Goal: Contribute content: Add original content to the website for others to see

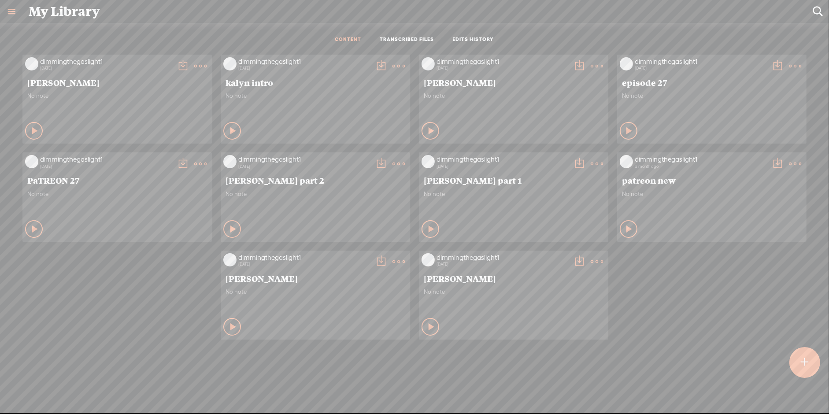
click at [800, 356] on div at bounding box center [804, 362] width 31 height 31
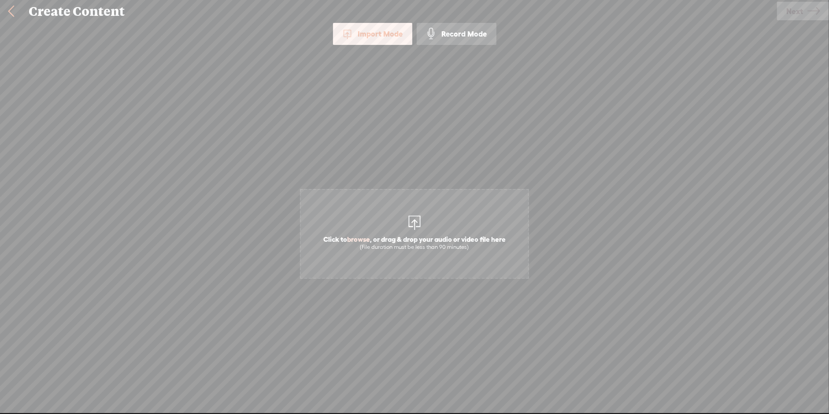
click at [399, 246] on div "(File duration must be less than 90 minutes)" at bounding box center [414, 247] width 182 height 7
click at [786, 14] on span "Next" at bounding box center [794, 11] width 17 height 22
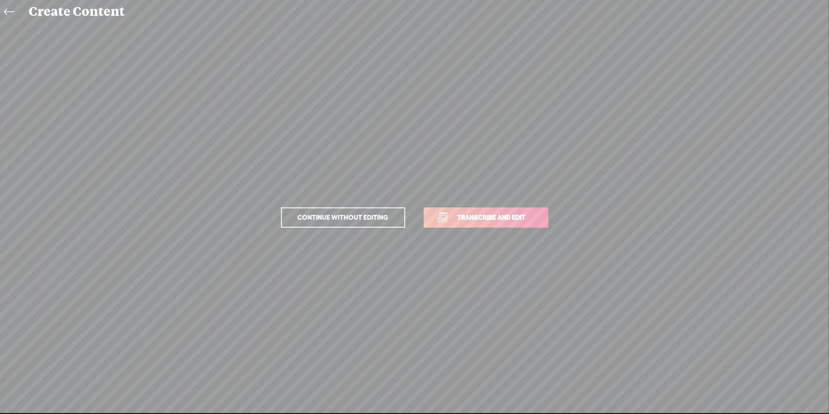
click at [514, 213] on span "Transcribe and edit" at bounding box center [491, 217] width 87 height 10
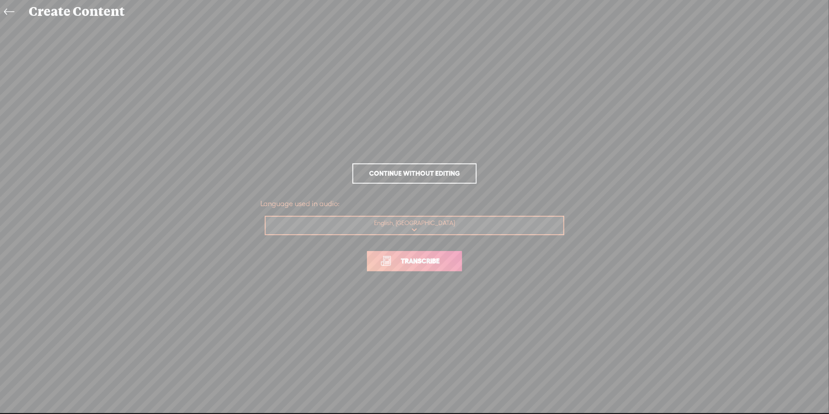
click at [430, 266] on link "Transcribe" at bounding box center [414, 261] width 95 height 20
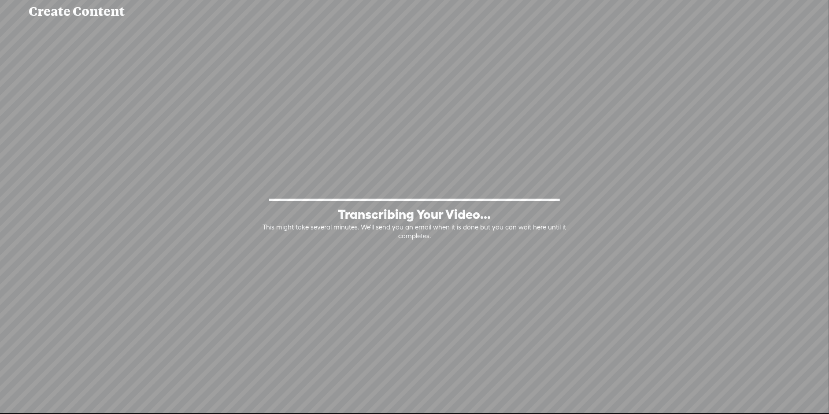
click at [430, 266] on div "100% Transcribing Your Video... This might take several minutes. We'll send you…" at bounding box center [414, 217] width 811 height 227
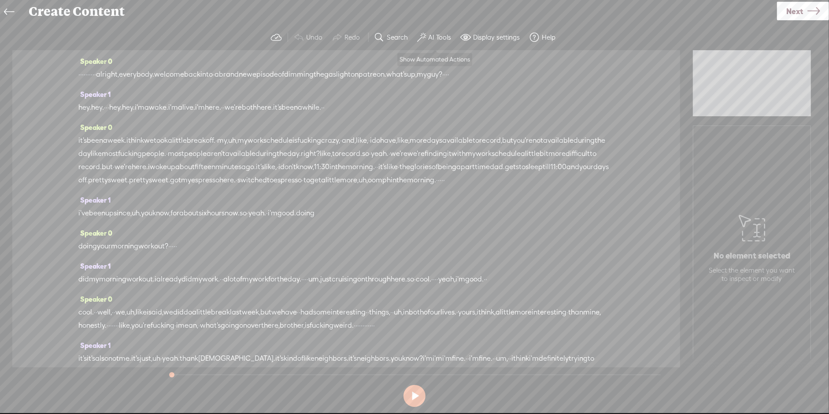
click at [446, 33] on label "AI Tools" at bounding box center [439, 37] width 23 height 9
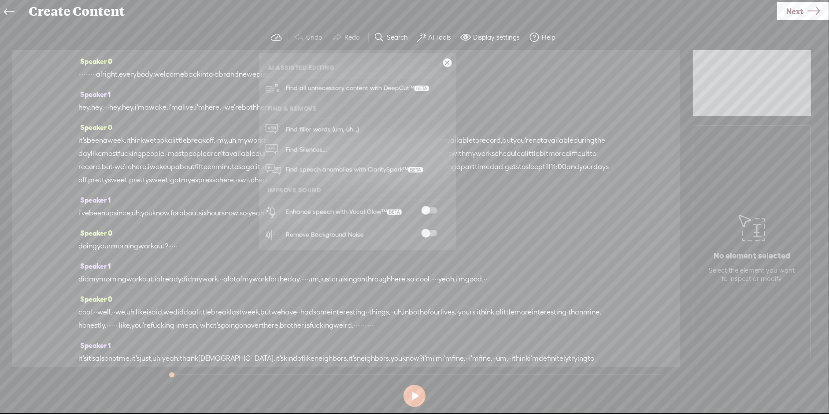
click at [446, 33] on label "AI Tools" at bounding box center [439, 37] width 23 height 9
click at [429, 210] on span at bounding box center [429, 210] width 16 height 6
click at [379, 37] on span at bounding box center [379, 37] width 11 height 11
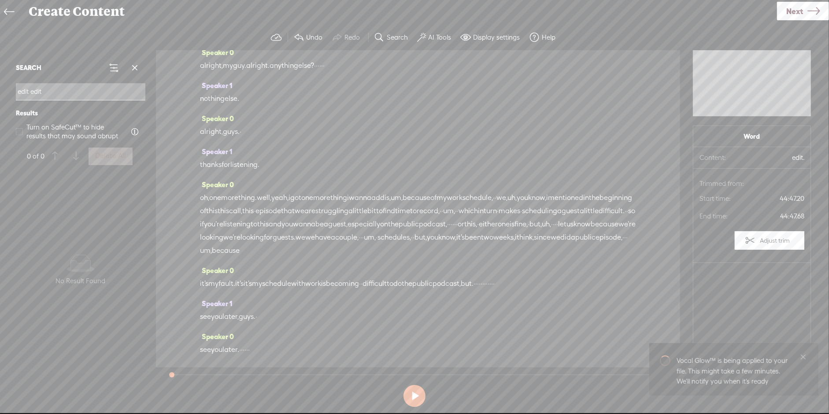
scroll to position [7785, 0]
click at [69, 92] on input "edit edit edit" at bounding box center [80, 91] width 129 height 17
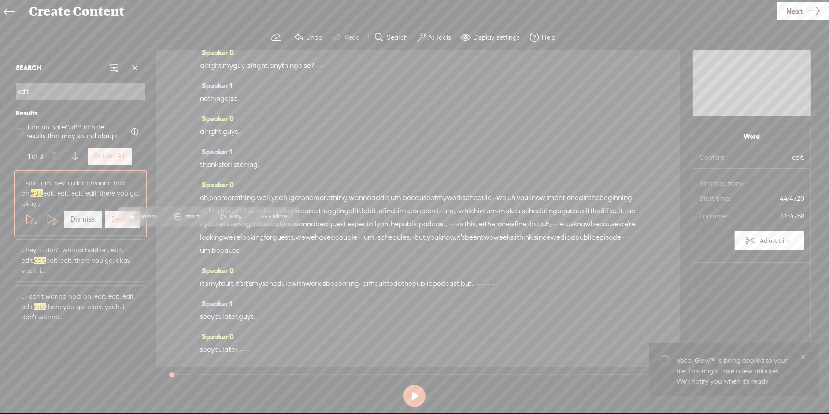
scroll to position [10454, 0]
type input "edit"
drag, startPoint x: 339, startPoint y: 127, endPoint x: 311, endPoint y: 277, distance: 151.8
click at [311, 277] on div "Speaker 0 · · · · · · · · · · alright, everybody. welcome back into · a brand n…" at bounding box center [418, 208] width 524 height 317
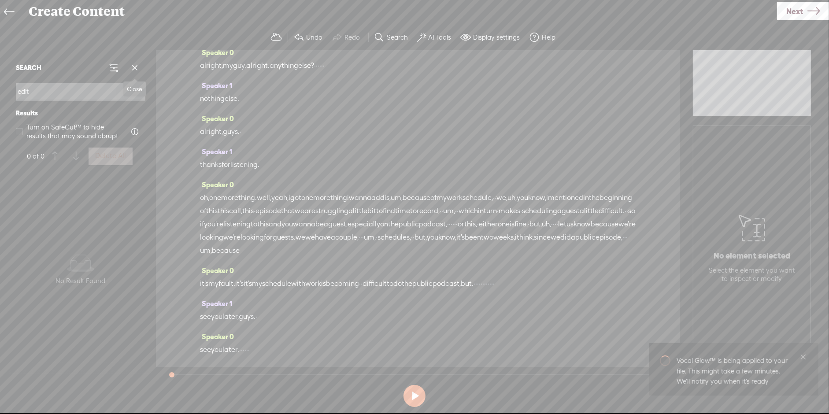
click at [137, 61] on span at bounding box center [134, 67] width 13 height 13
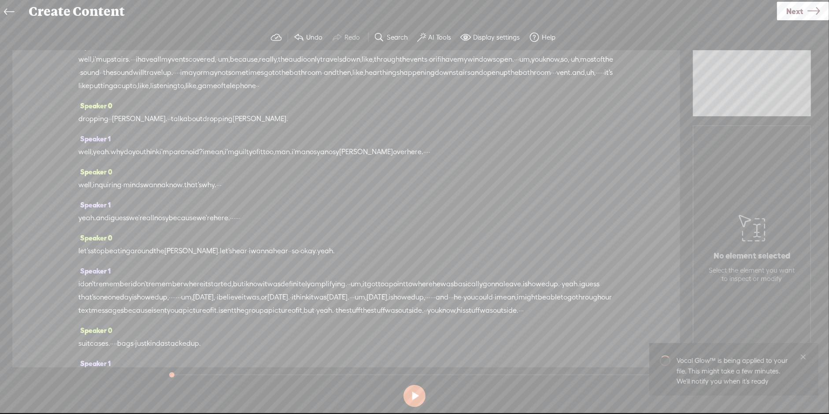
scroll to position [877, 0]
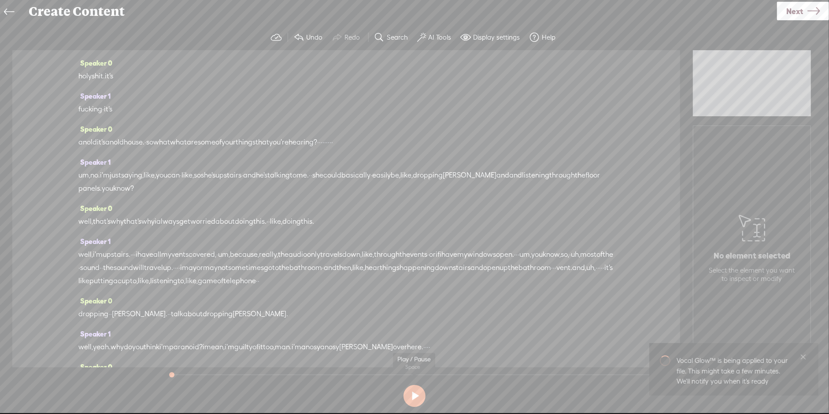
click at [412, 396] on button at bounding box center [414, 396] width 22 height 22
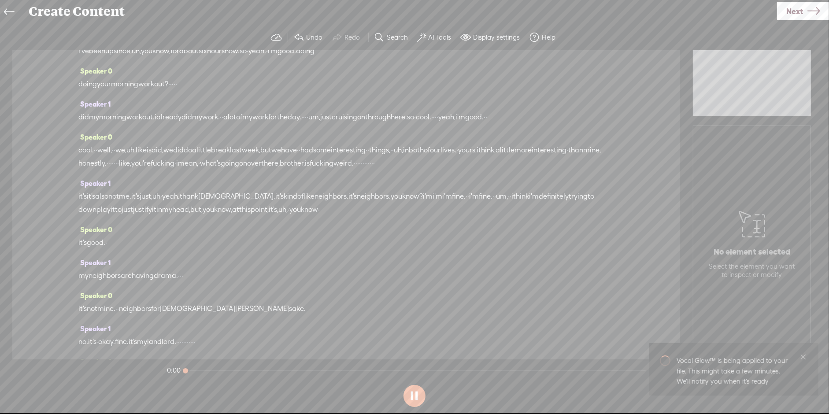
scroll to position [0, 0]
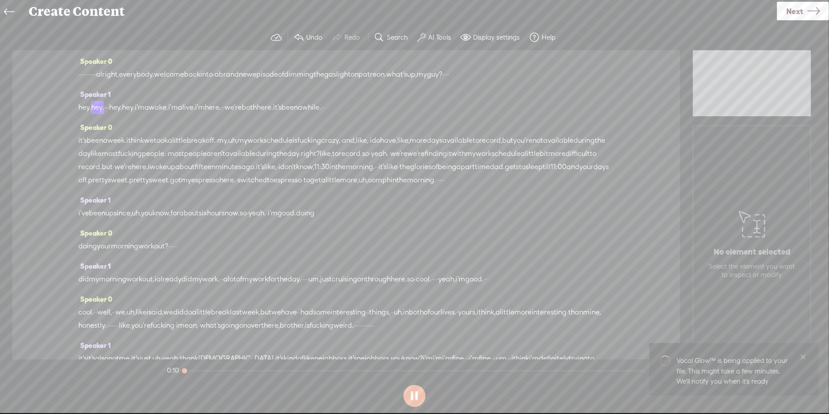
click at [91, 73] on span "·" at bounding box center [90, 74] width 2 height 13
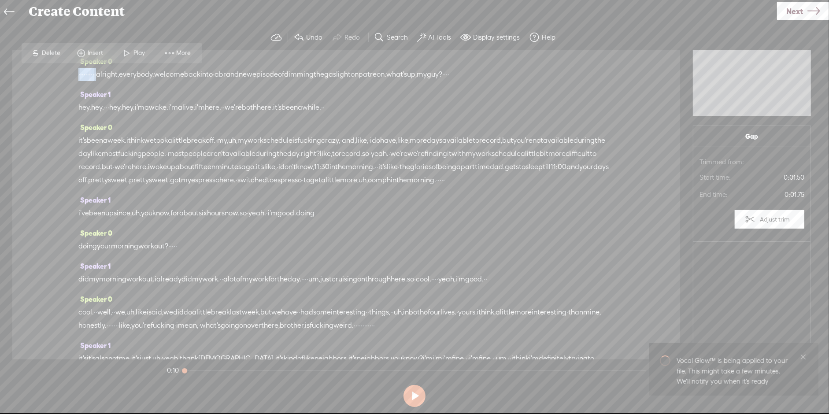
drag, startPoint x: 125, startPoint y: 73, endPoint x: 66, endPoint y: 74, distance: 59.5
click at [66, 74] on div "Speaker 0 · · · · · · · · · · alright, everybody. welcome back into · a brand n…" at bounding box center [346, 204] width 668 height 309
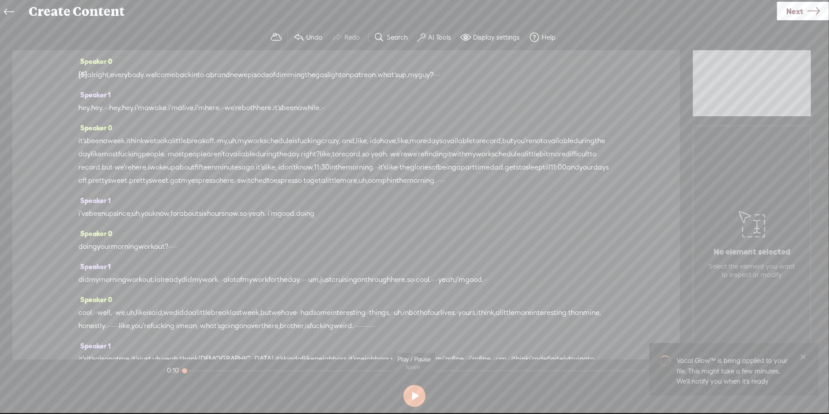
click at [407, 402] on button at bounding box center [414, 396] width 22 height 22
click at [410, 393] on button at bounding box center [414, 396] width 22 height 22
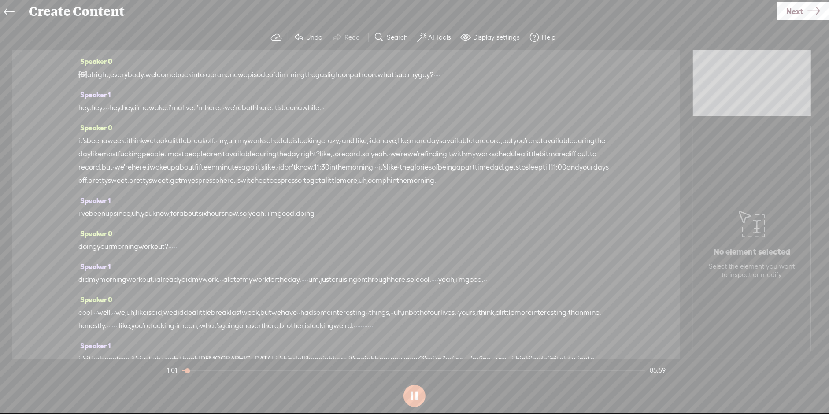
click at [416, 398] on button at bounding box center [414, 396] width 22 height 22
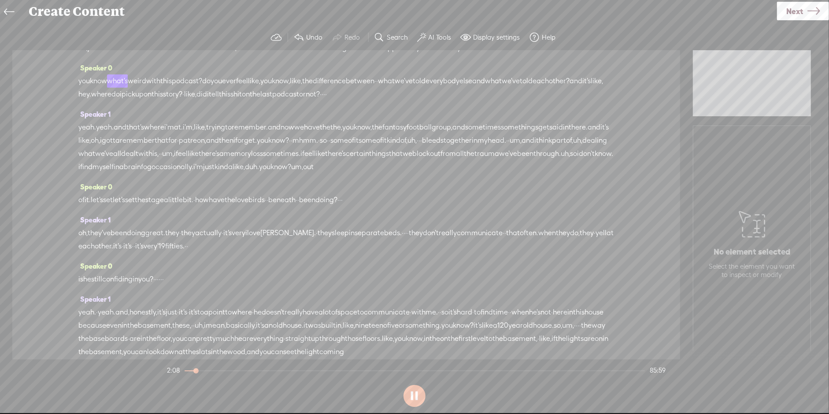
scroll to position [526, 0]
click at [389, 370] on div at bounding box center [414, 370] width 461 height 1
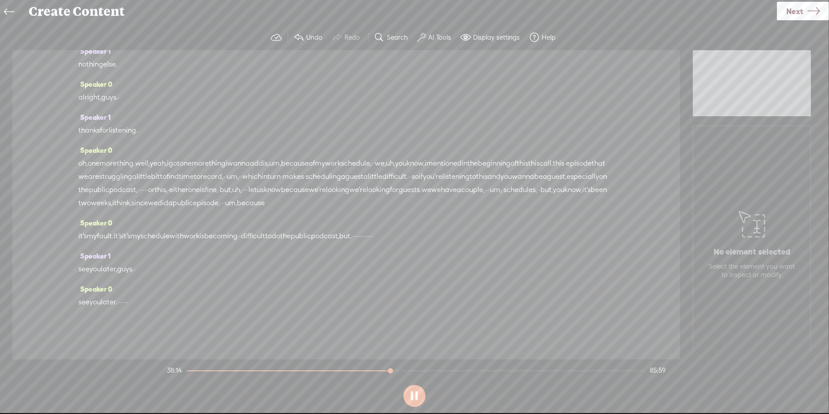
scroll to position [8637, 0]
click at [425, 369] on section "38:19 85:59" at bounding box center [416, 370] width 502 height 22
click at [437, 372] on section "38:20 85:59" at bounding box center [416, 370] width 502 height 22
click at [433, 371] on section "38:22 85:59" at bounding box center [416, 370] width 502 height 22
click at [434, 370] on div at bounding box center [416, 370] width 457 height 1
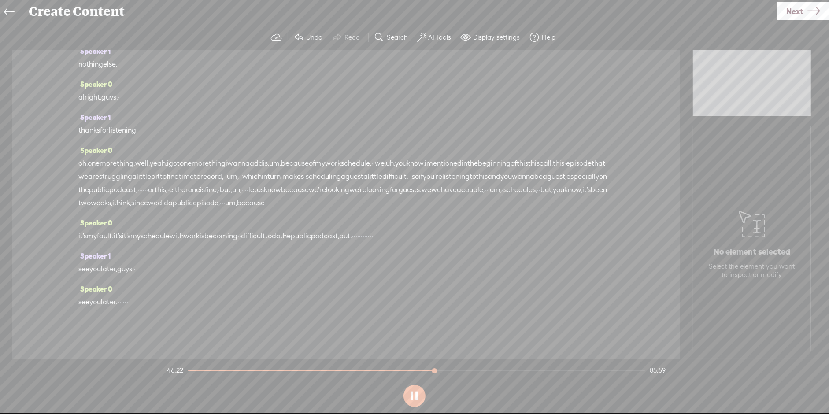
scroll to position [10262, 0]
click at [453, 370] on div at bounding box center [416, 370] width 457 height 1
drag, startPoint x: 455, startPoint y: 371, endPoint x: 462, endPoint y: 370, distance: 7.1
click at [462, 370] on div at bounding box center [461, 372] width 20 height 20
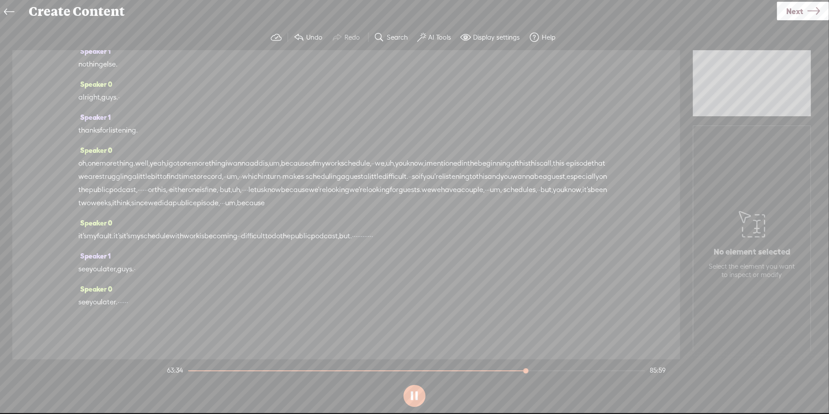
scroll to position [14410, 0]
click at [412, 396] on button at bounding box center [414, 396] width 22 height 22
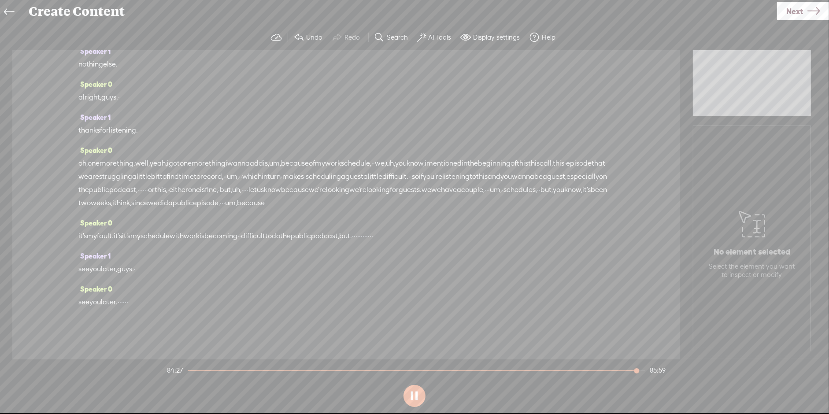
click at [64, 238] on div "Speaker 0 [S] · · · · · · · · · · alright, everybody. welcome back into · a bra…" at bounding box center [346, 204] width 668 height 309
click at [795, 15] on span "Next" at bounding box center [794, 11] width 17 height 22
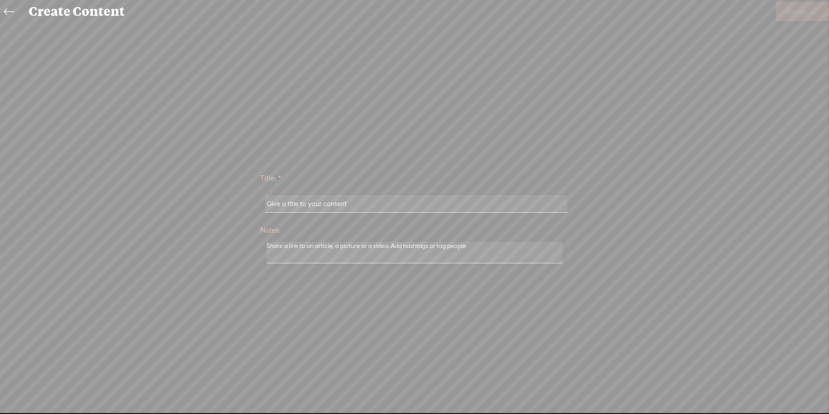
click at [285, 202] on input "text" at bounding box center [416, 203] width 302 height 17
type input "new patreon"
click at [797, 9] on span "Finish" at bounding box center [796, 11] width 20 height 22
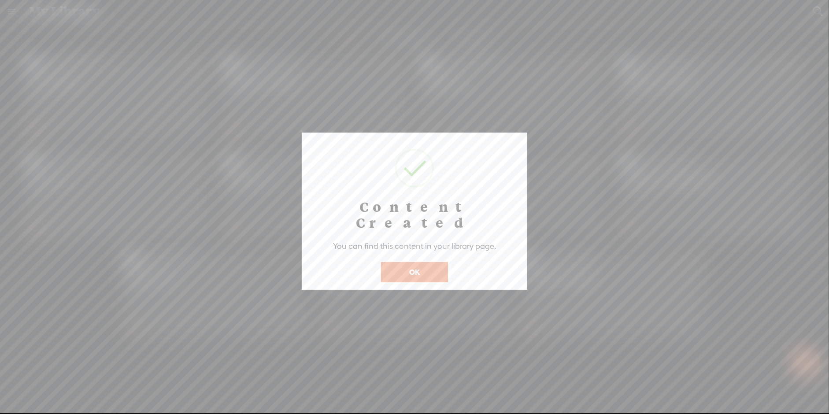
click at [424, 264] on button "OK" at bounding box center [414, 272] width 67 height 20
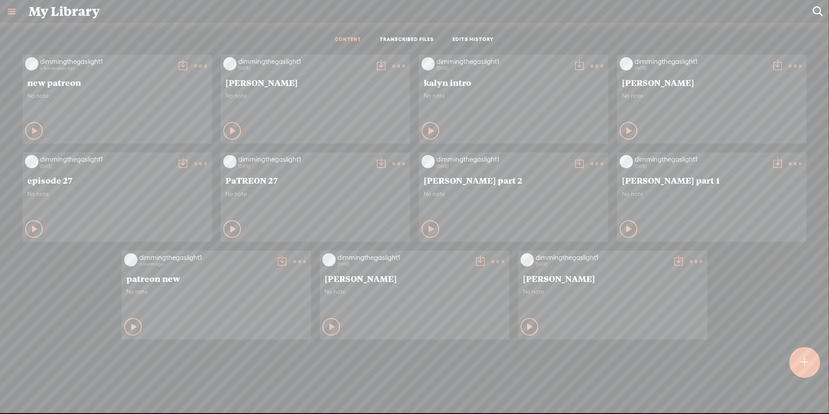
click at [194, 63] on t at bounding box center [200, 66] width 12 height 12
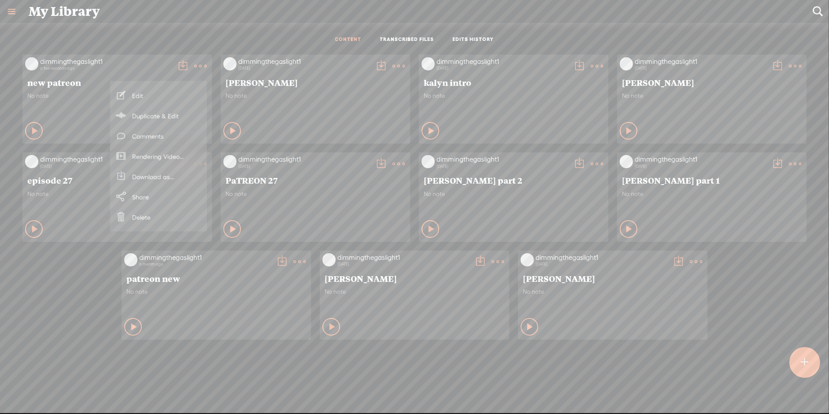
click at [168, 177] on link "Download as..." at bounding box center [158, 176] width 88 height 20
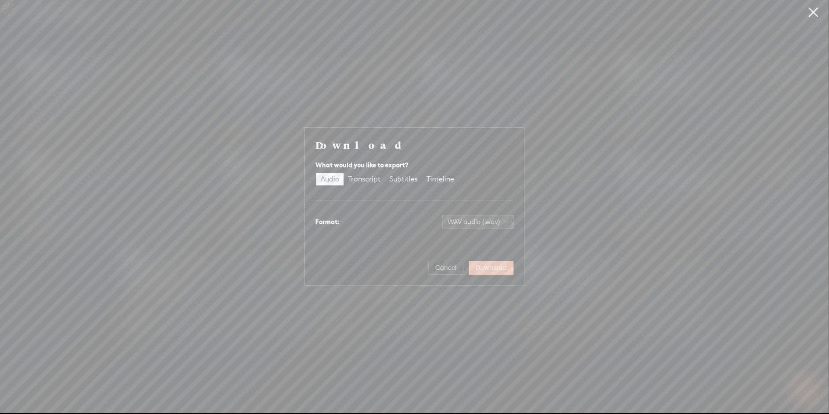
click at [506, 271] on span "Download" at bounding box center [491, 267] width 31 height 9
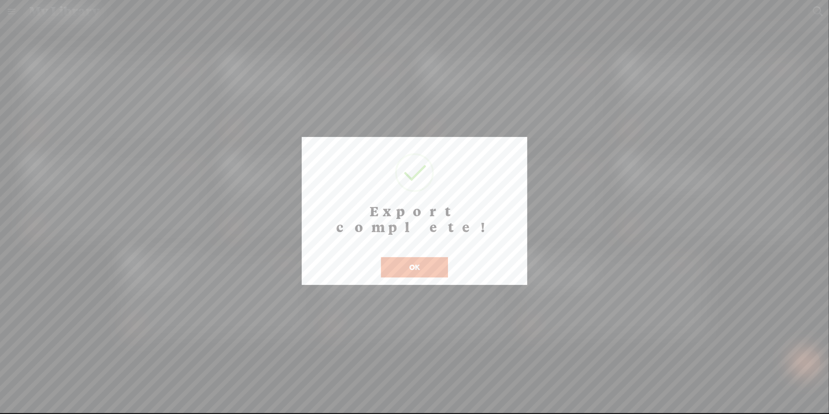
click at [407, 257] on button "OK" at bounding box center [414, 267] width 67 height 20
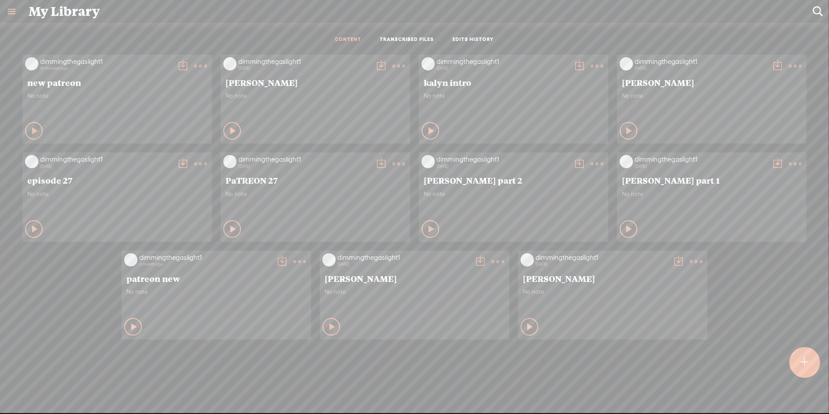
click at [196, 64] on t at bounding box center [200, 66] width 12 height 12
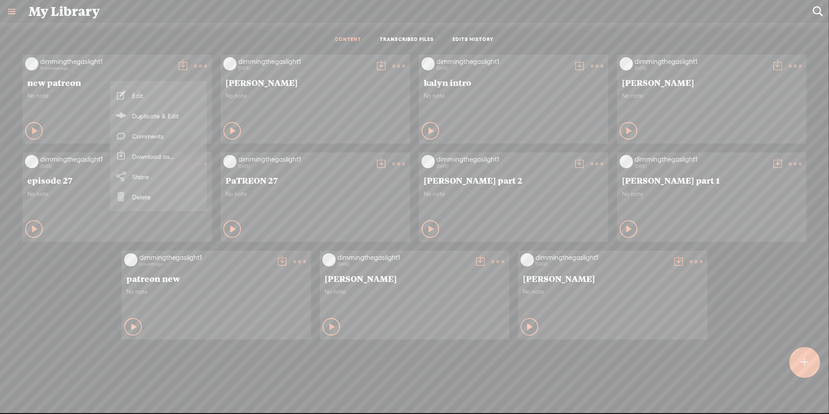
click at [167, 158] on link "Download as..." at bounding box center [158, 156] width 88 height 20
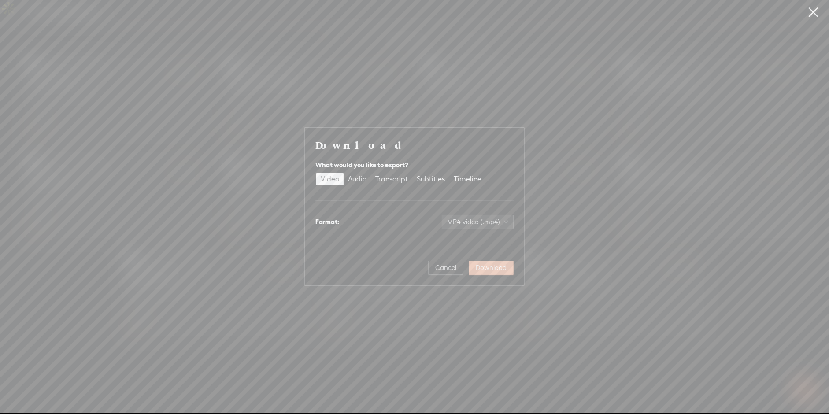
click at [507, 274] on button "Download" at bounding box center [491, 268] width 45 height 14
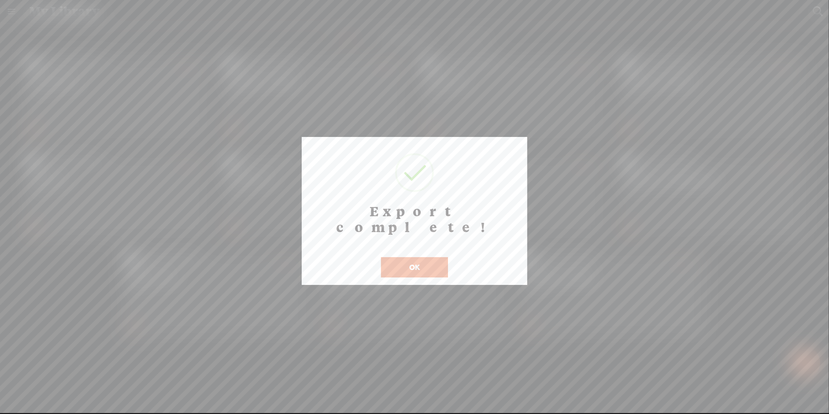
click at [417, 262] on div "Export complete! ! Not valid! Cancel OK" at bounding box center [414, 211] width 225 height 148
click at [420, 257] on button "OK" at bounding box center [414, 267] width 67 height 20
